Goal: Task Accomplishment & Management: Manage account settings

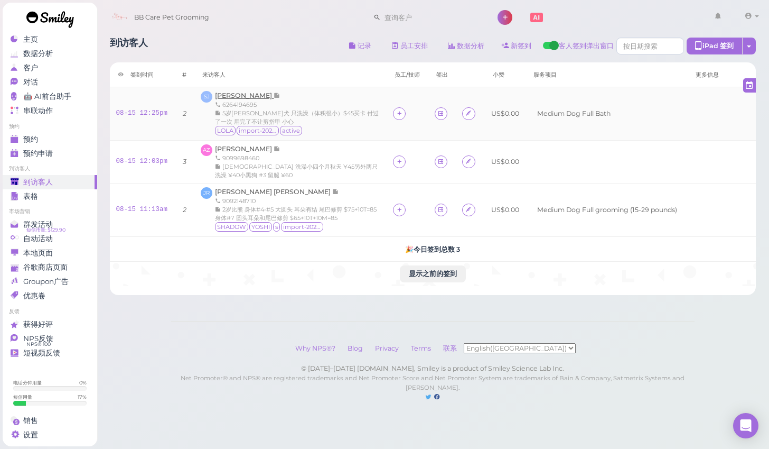
click at [264, 99] on span "[PERSON_NAME]" at bounding box center [244, 95] width 59 height 8
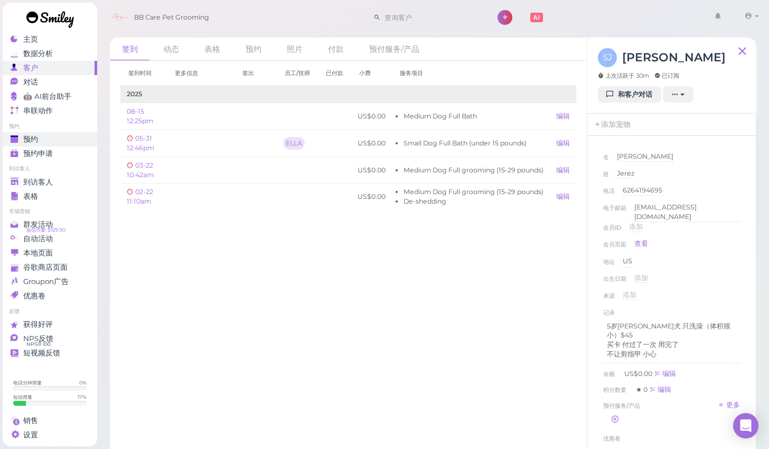
click at [59, 143] on div "预约" at bounding box center [49, 139] width 76 height 9
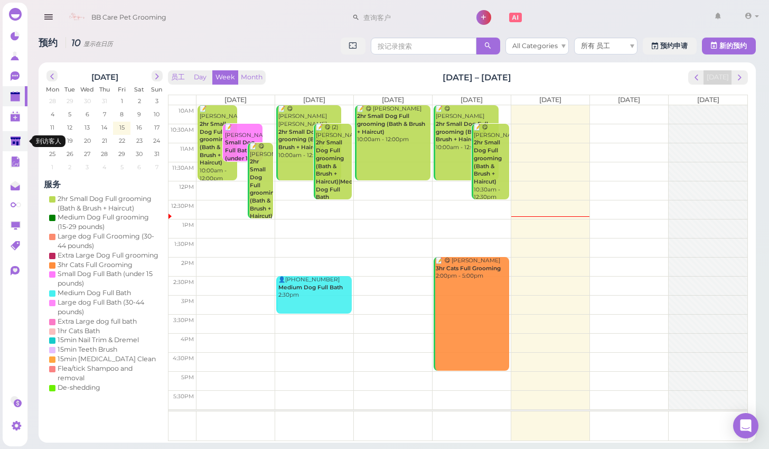
click at [14, 142] on icon at bounding box center [16, 141] width 10 height 8
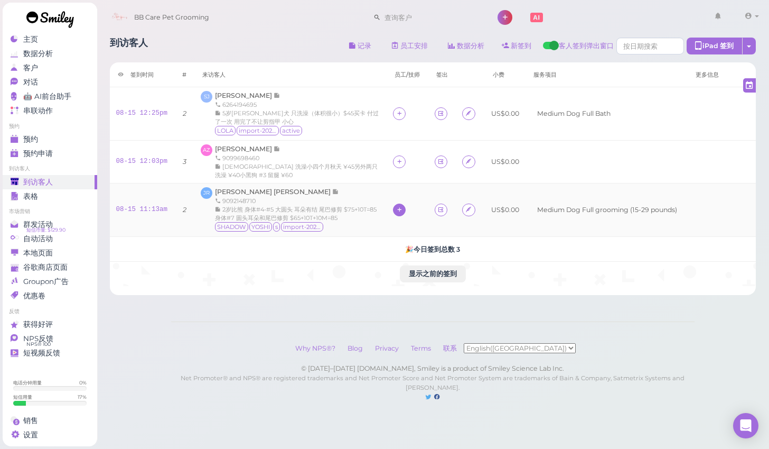
click at [400, 210] on icon at bounding box center [399, 210] width 7 height 8
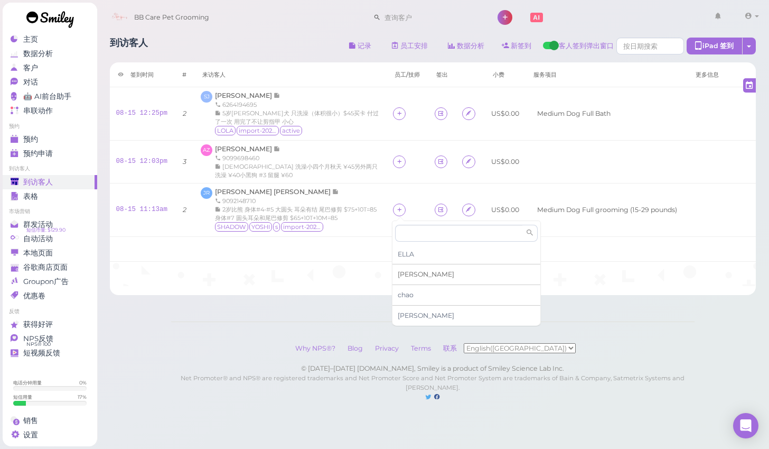
click at [419, 275] on div "[PERSON_NAME]" at bounding box center [467, 274] width 148 height 21
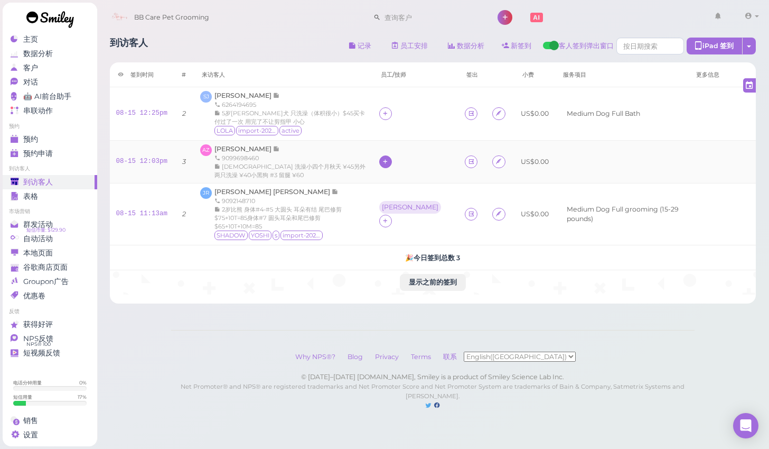
click at [391, 159] on div at bounding box center [385, 161] width 13 height 13
click at [399, 227] on span "[PERSON_NAME]" at bounding box center [424, 226] width 57 height 8
click at [251, 95] on span "[PERSON_NAME]" at bounding box center [244, 95] width 59 height 8
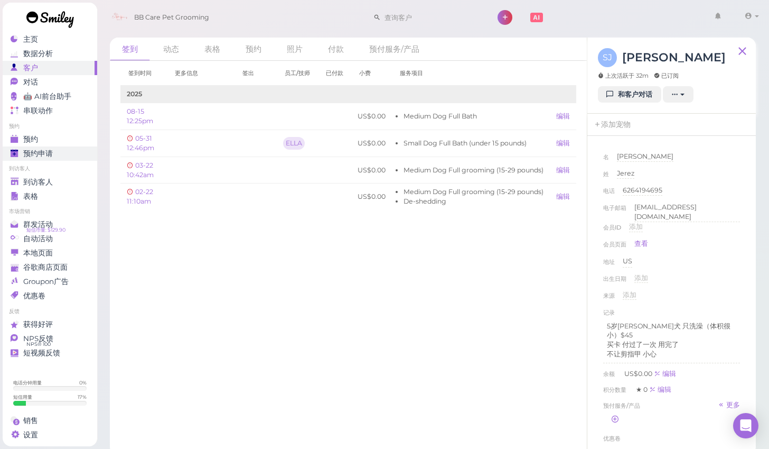
click at [44, 153] on span "预约申请" at bounding box center [38, 153] width 30 height 9
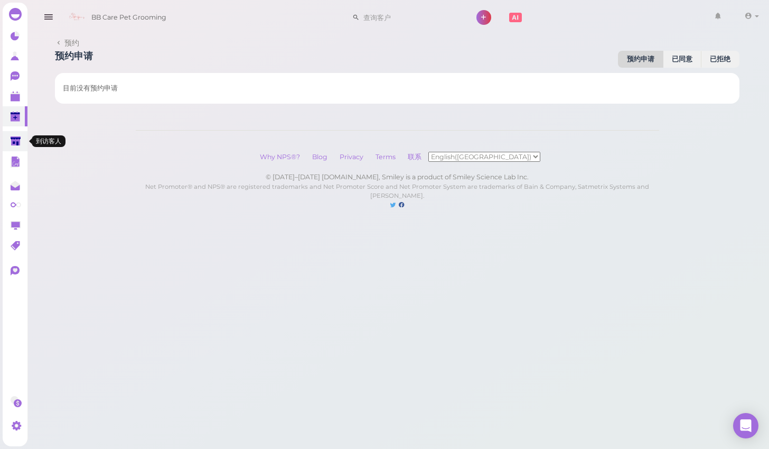
click at [25, 134] on link at bounding box center [15, 141] width 25 height 20
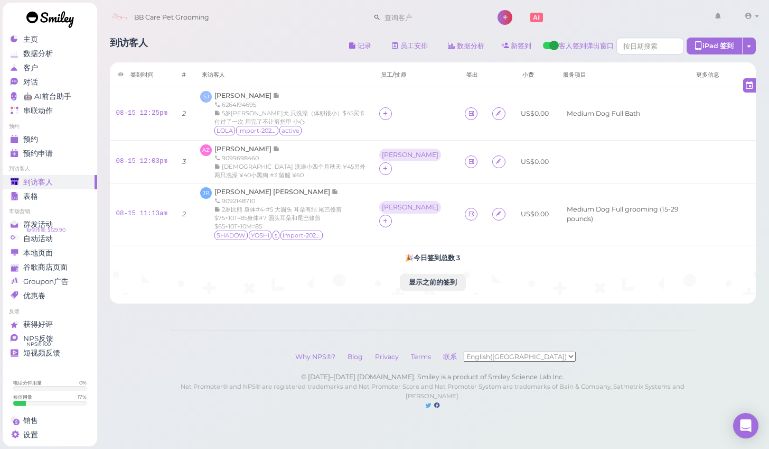
click at [67, 182] on div "到访客人" at bounding box center [49, 182] width 76 height 9
click at [58, 192] on div "表格" at bounding box center [49, 196] width 76 height 9
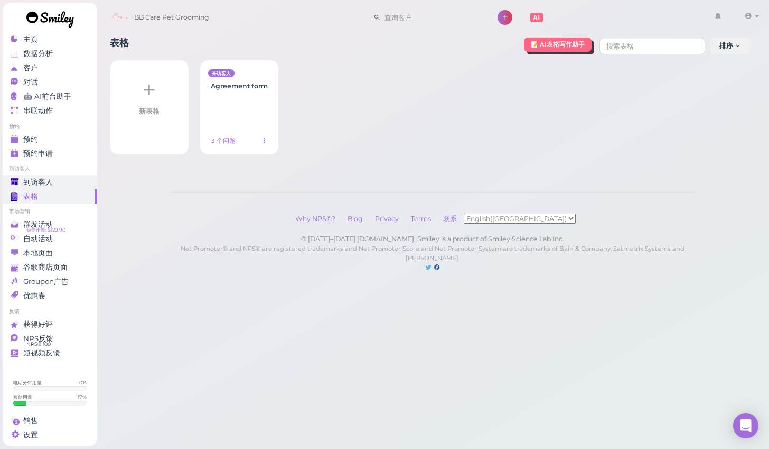
click at [70, 180] on div "到访客人" at bounding box center [49, 182] width 76 height 9
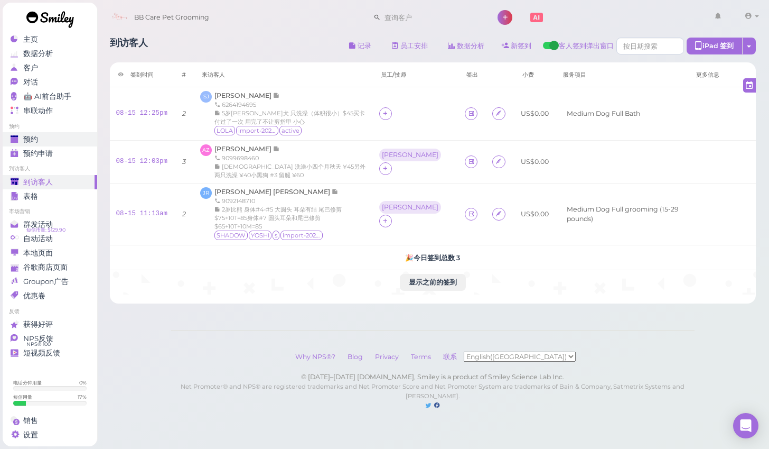
click at [70, 135] on div "预约" at bounding box center [49, 139] width 76 height 9
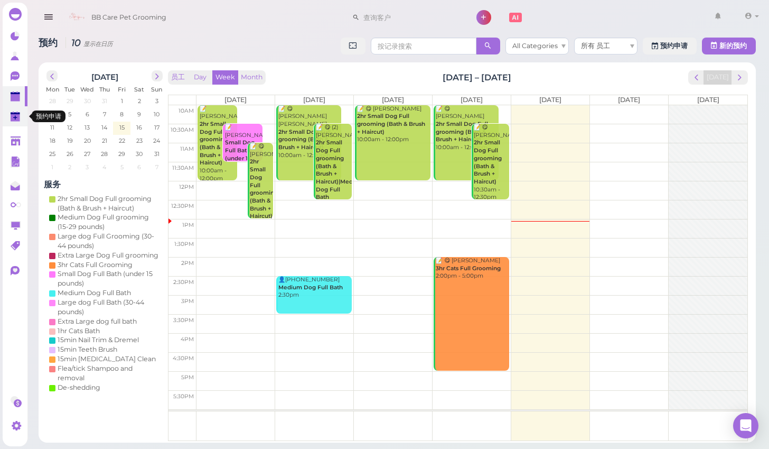
click at [23, 117] on link "0" at bounding box center [15, 116] width 25 height 20
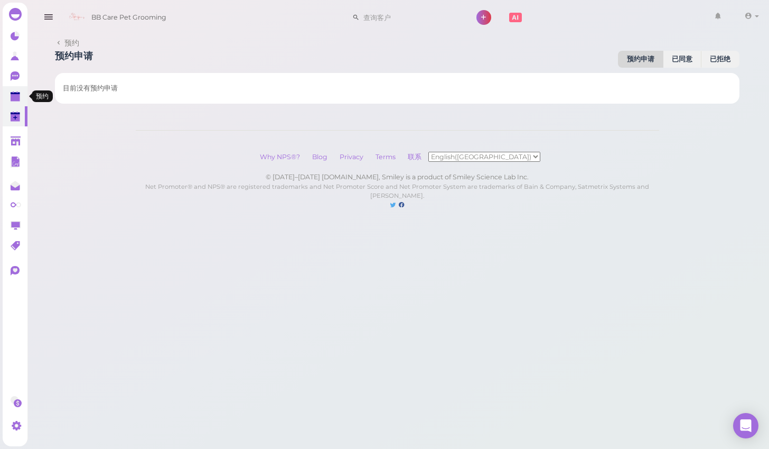
click at [13, 94] on polygon at bounding box center [16, 93] width 10 height 2
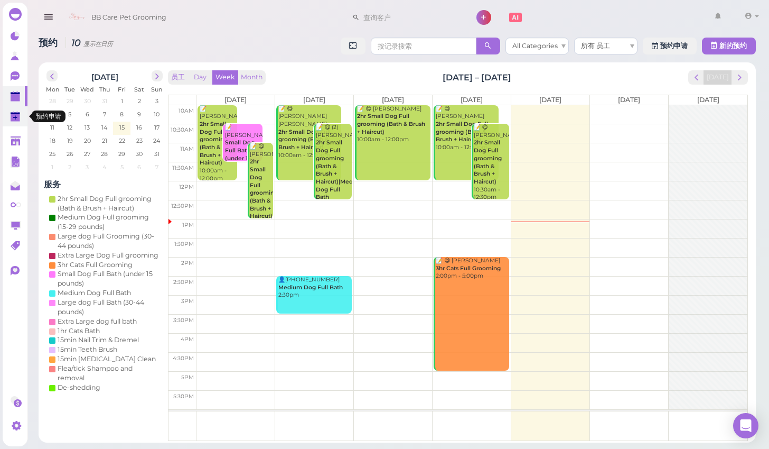
click at [18, 117] on polygon at bounding box center [16, 117] width 10 height 7
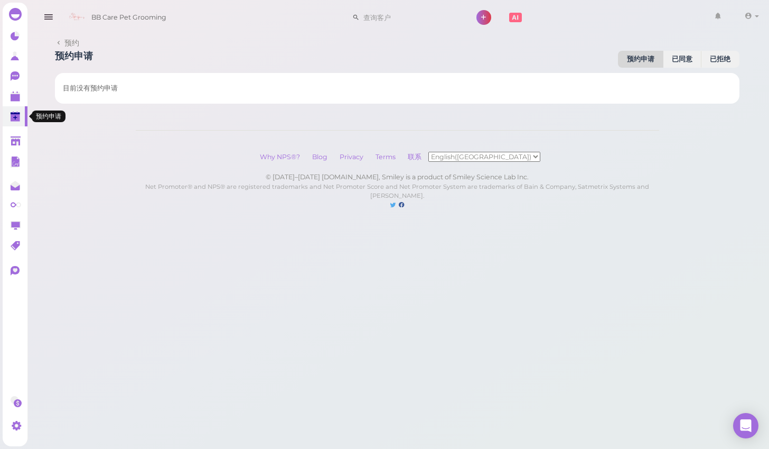
click at [12, 118] on polygon at bounding box center [16, 117] width 10 height 7
click at [22, 141] on link at bounding box center [15, 141] width 25 height 20
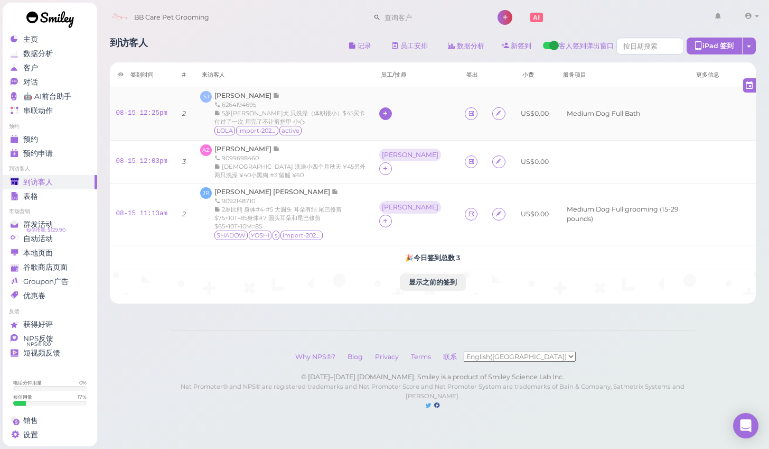
click at [389, 111] on icon at bounding box center [385, 113] width 7 height 8
click at [409, 175] on span "[PERSON_NAME]" at bounding box center [424, 179] width 57 height 8
click at [71, 135] on div "预约" at bounding box center [49, 139] width 76 height 9
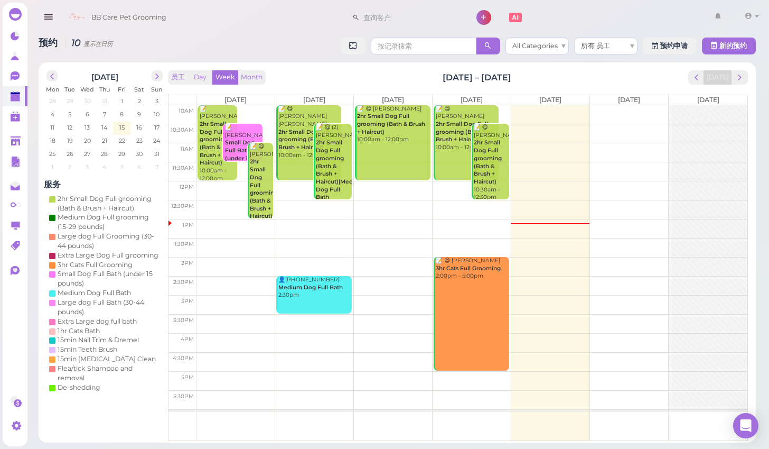
click at [752, 72] on div "[DATE] Mon Tue Wed Thu Fri Sat Sun 28 29 30 31 1 2 3 4 5 6 7 8 9 10 11 12 13 14…" at bounding box center [398, 252] width 718 height 380
click at [745, 72] on span "next" at bounding box center [740, 77] width 10 height 10
